Goal: Task Accomplishment & Management: Use online tool/utility

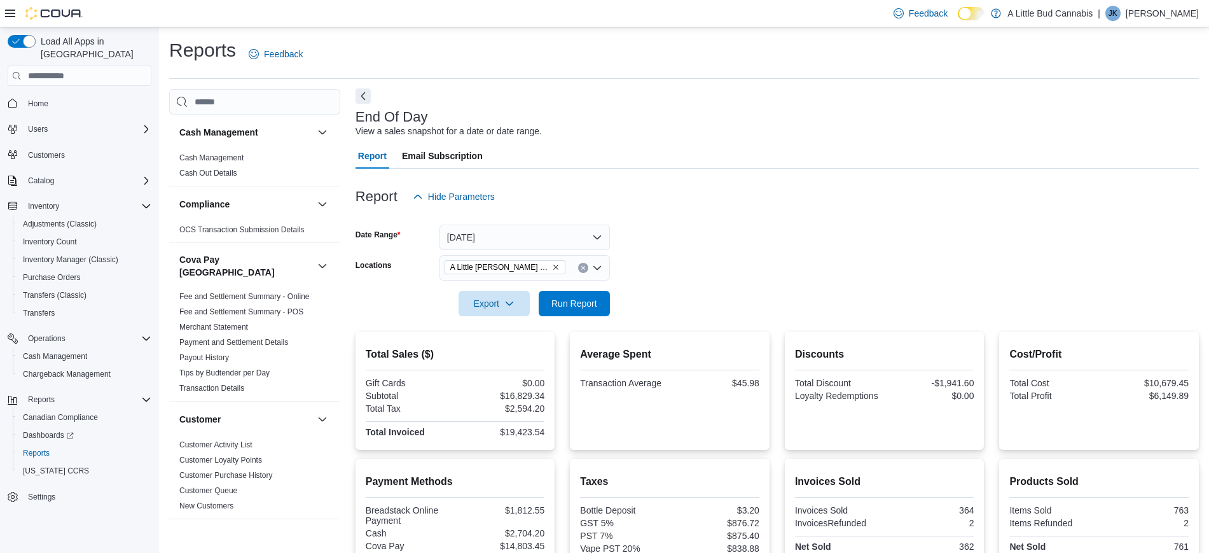
click at [357, 97] on button "Next" at bounding box center [363, 95] width 15 height 15
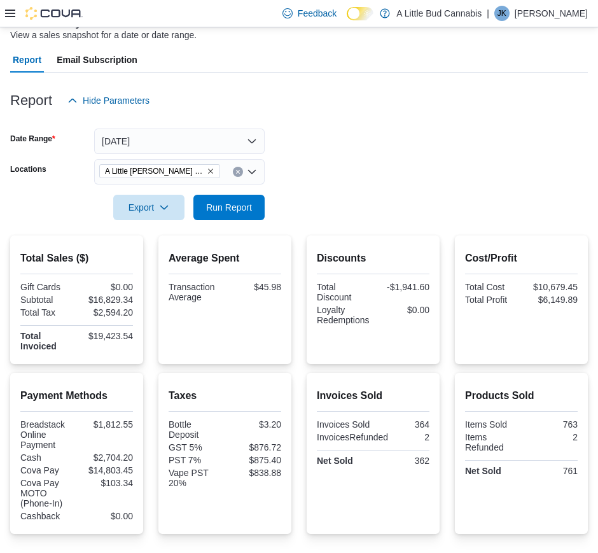
scroll to position [97, 0]
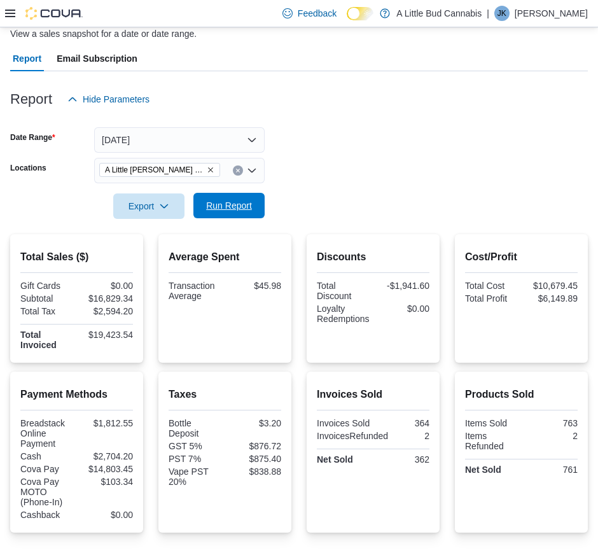
click at [258, 208] on button "Run Report" at bounding box center [228, 205] width 71 height 25
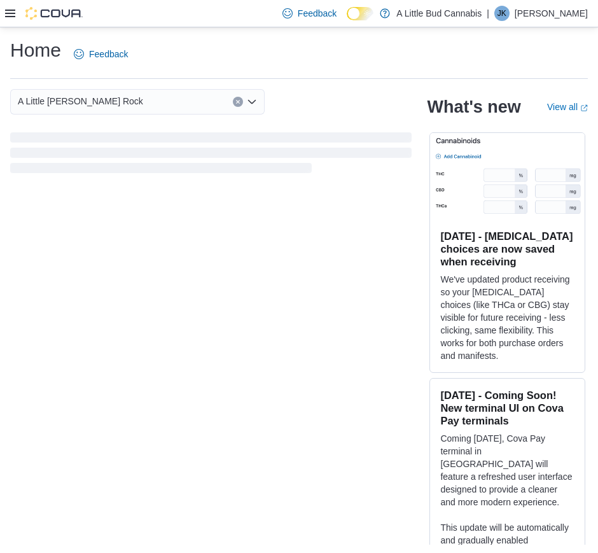
click at [10, 14] on icon at bounding box center [10, 13] width 10 height 10
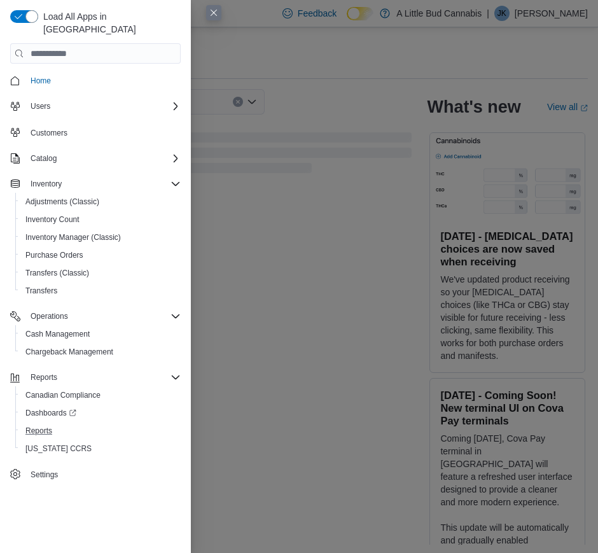
click at [48, 422] on button "Reports" at bounding box center [100, 431] width 170 height 18
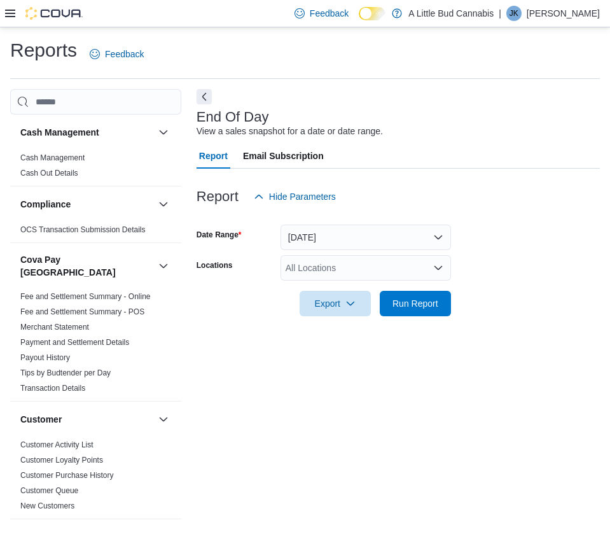
click at [330, 264] on div "All Locations" at bounding box center [365, 267] width 170 height 25
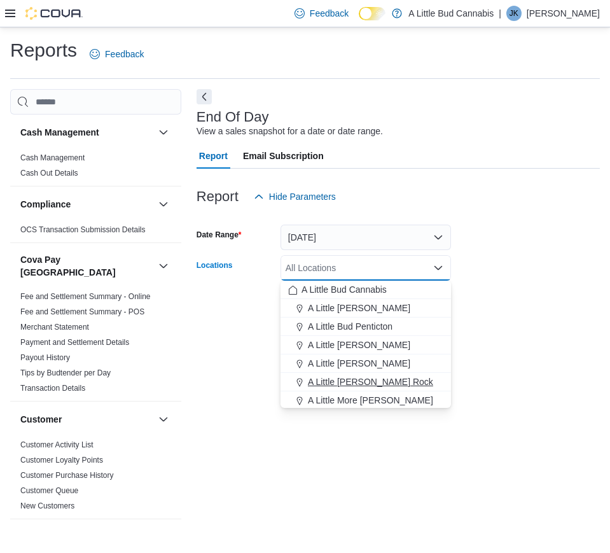
click at [405, 374] on button "A Little [PERSON_NAME] Rock" at bounding box center [365, 382] width 170 height 18
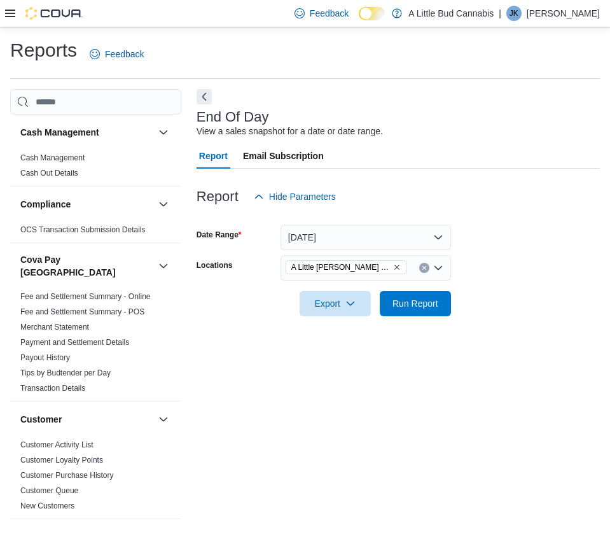
click at [506, 325] on div at bounding box center [398, 323] width 403 height 15
click at [410, 298] on span "Run Report" at bounding box center [415, 302] width 46 height 13
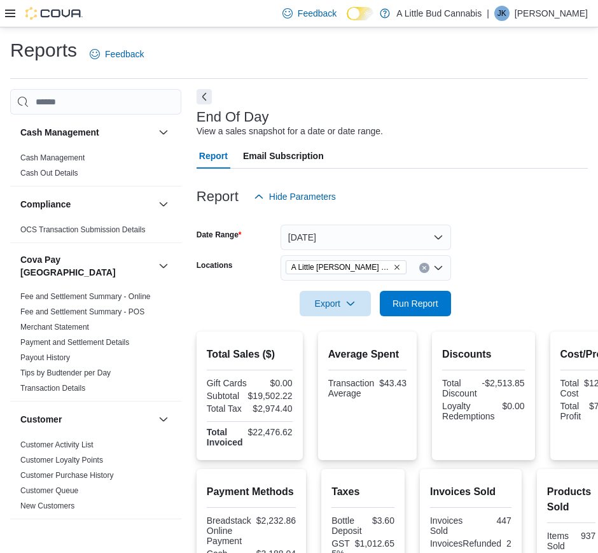
scroll to position [1, 0]
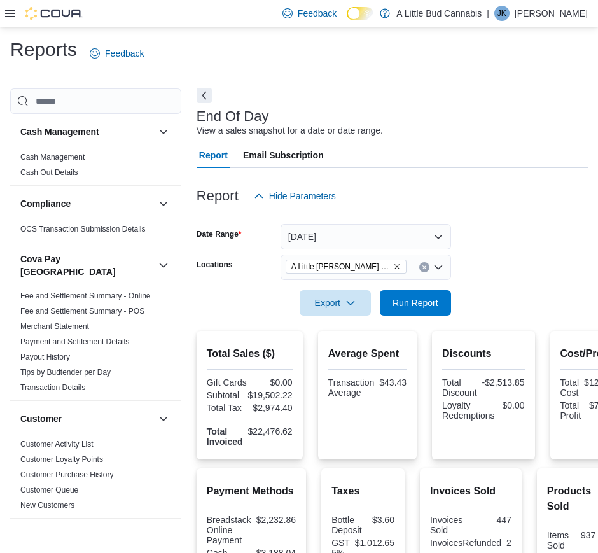
click at [207, 97] on button "Next" at bounding box center [204, 95] width 15 height 15
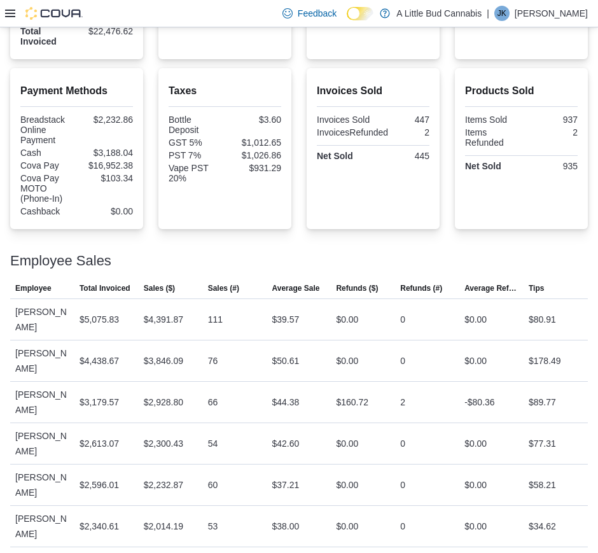
scroll to position [0, 0]
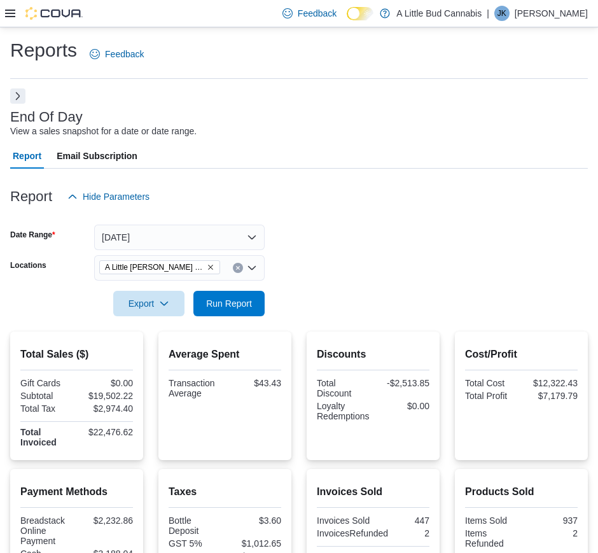
click at [16, 101] on button "Next" at bounding box center [17, 95] width 15 height 15
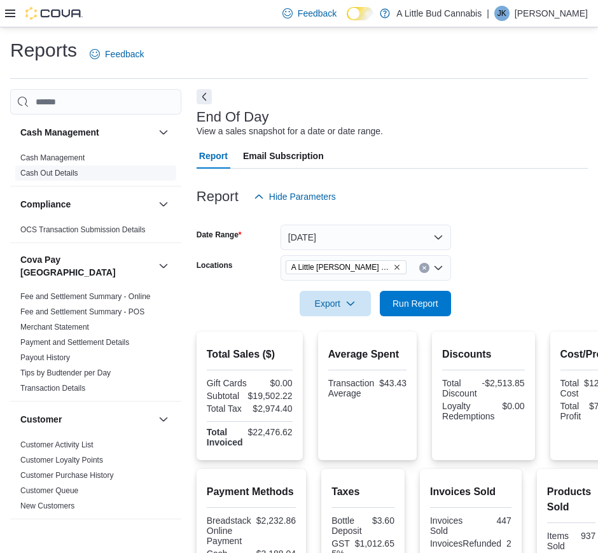
click at [74, 169] on link "Cash Out Details" at bounding box center [49, 173] width 58 height 9
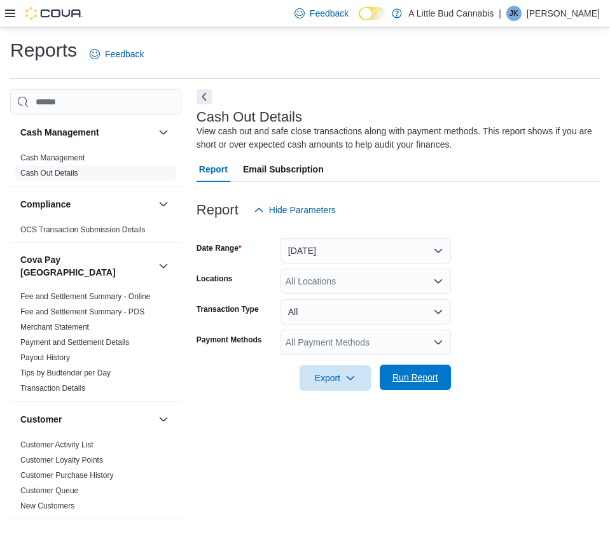
click at [406, 368] on span "Run Report" at bounding box center [415, 376] width 56 height 25
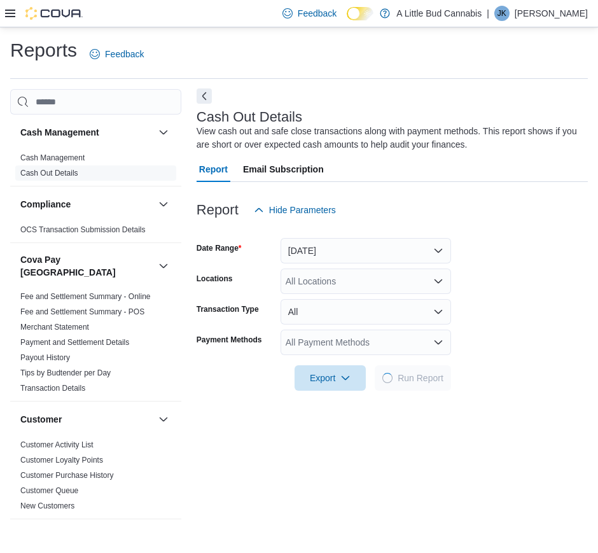
click at [205, 101] on button "Next" at bounding box center [204, 95] width 15 height 15
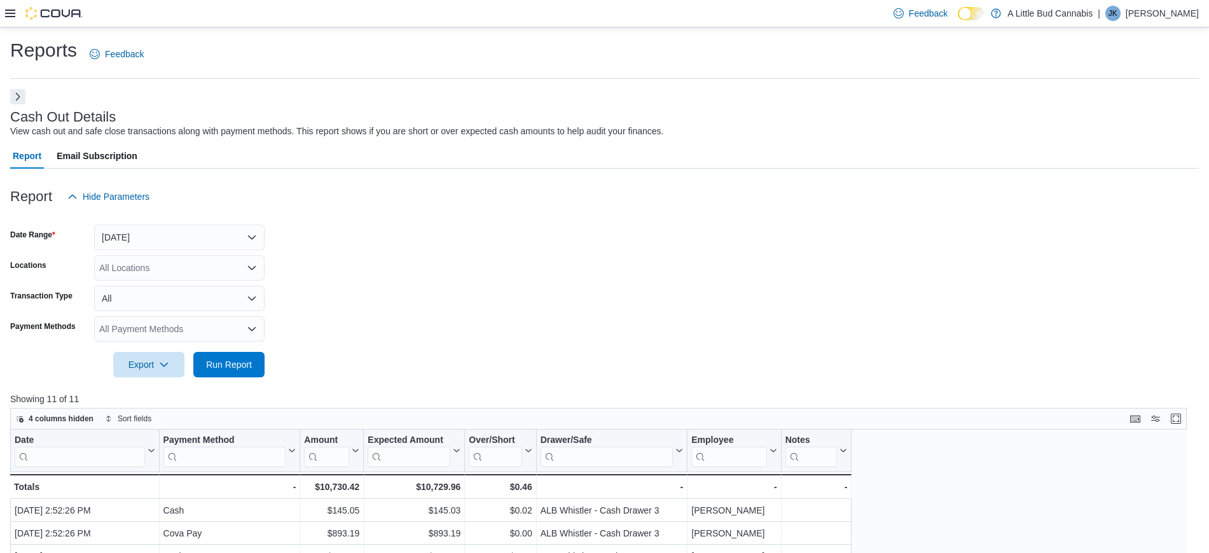
click at [606, 105] on div at bounding box center [604, 106] width 1189 height 5
click at [18, 98] on button "Next" at bounding box center [17, 95] width 15 height 15
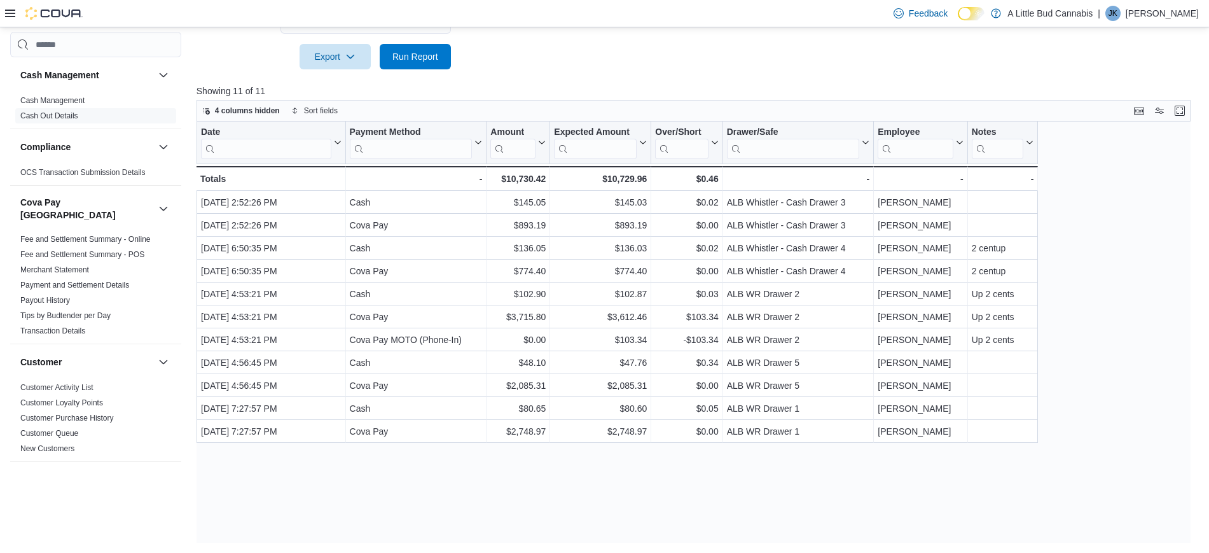
scroll to position [960, 0]
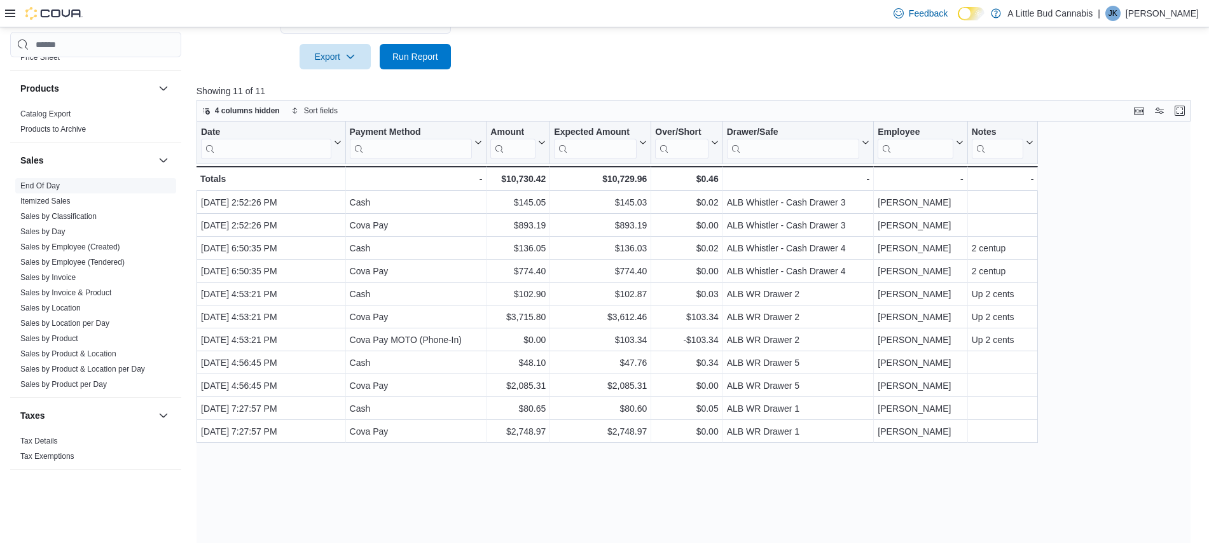
click at [48, 178] on span "End Of Day" at bounding box center [95, 185] width 161 height 15
click at [49, 181] on link "End Of Day" at bounding box center [39, 185] width 39 height 9
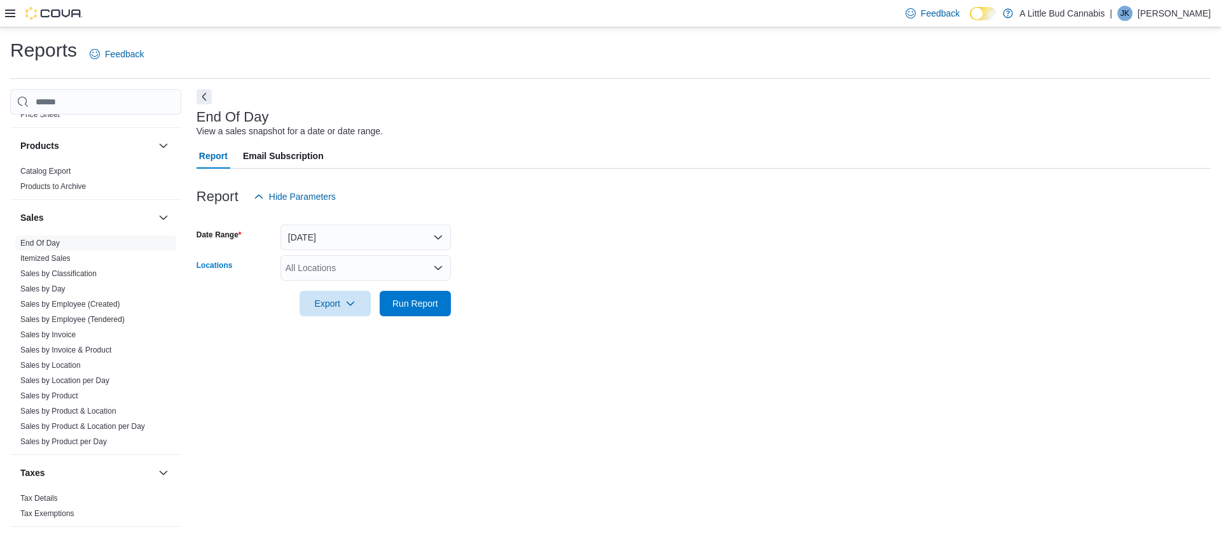
click at [425, 267] on div "All Locations" at bounding box center [365, 267] width 170 height 25
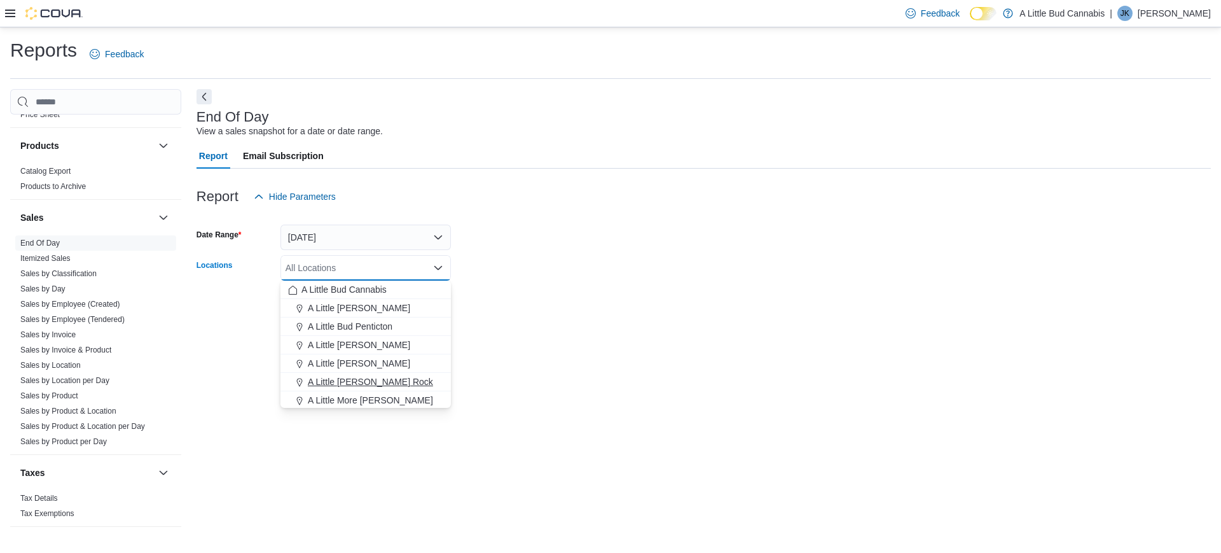
click at [369, 381] on span "A Little [PERSON_NAME] Rock" at bounding box center [370, 381] width 125 height 13
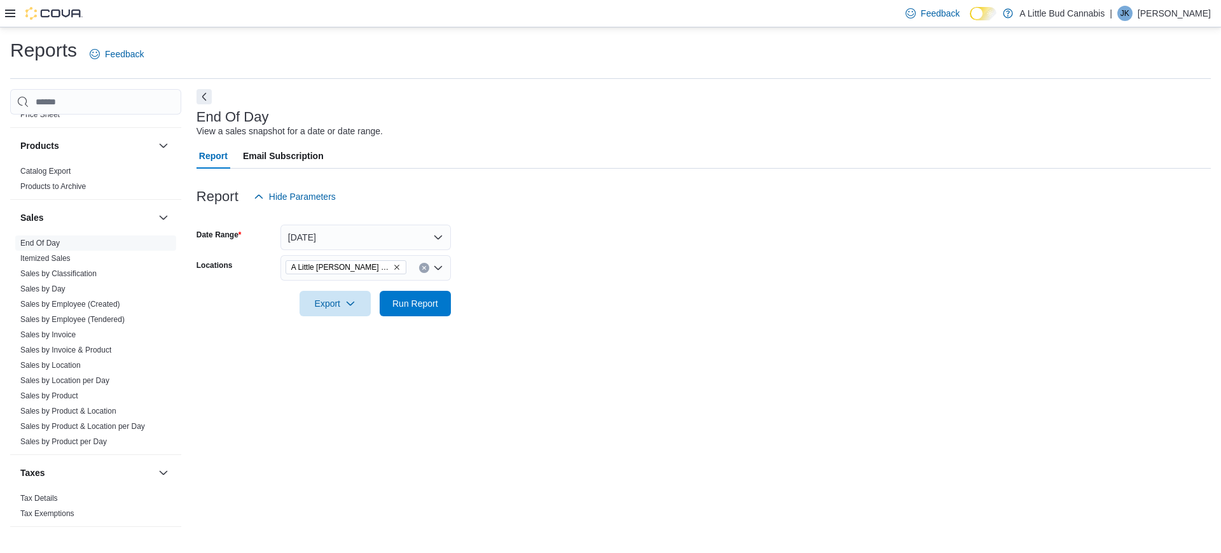
click at [609, 303] on form "Date Range Today Locations A Little Bud White Rock Export Run Report" at bounding box center [704, 262] width 1014 height 107
click at [417, 306] on span "Run Report" at bounding box center [415, 302] width 46 height 13
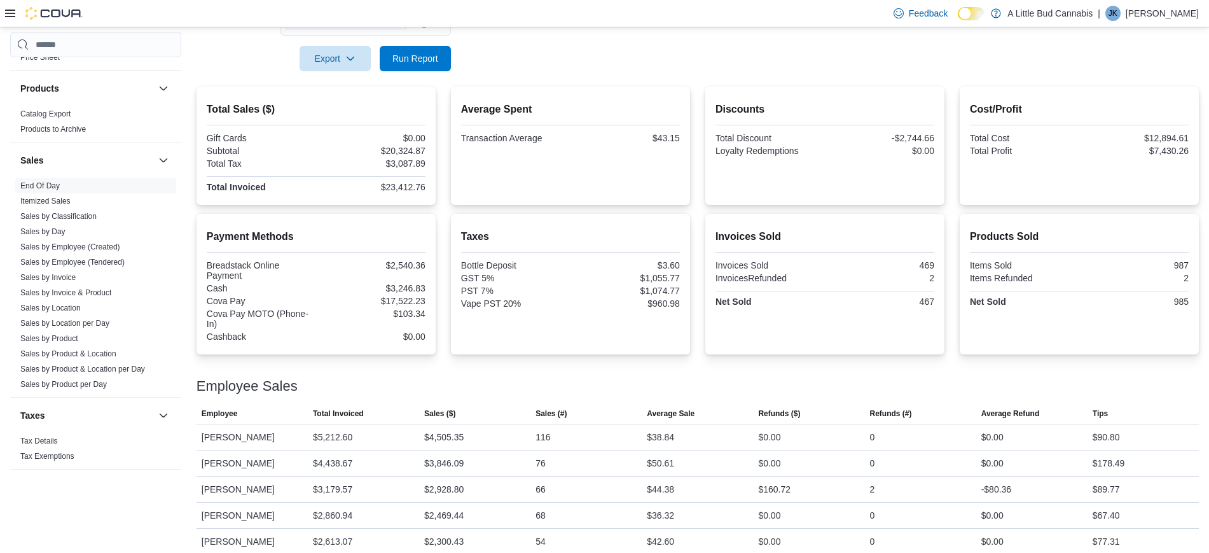
scroll to position [324, 0]
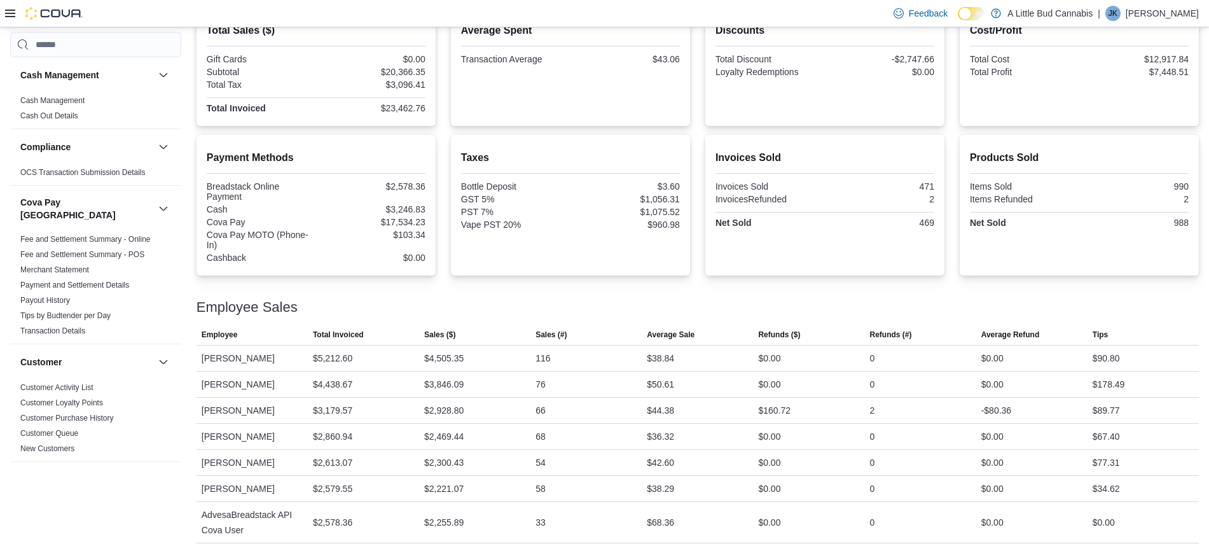
scroll to position [323, 0]
